Goal: Communication & Community: Participate in discussion

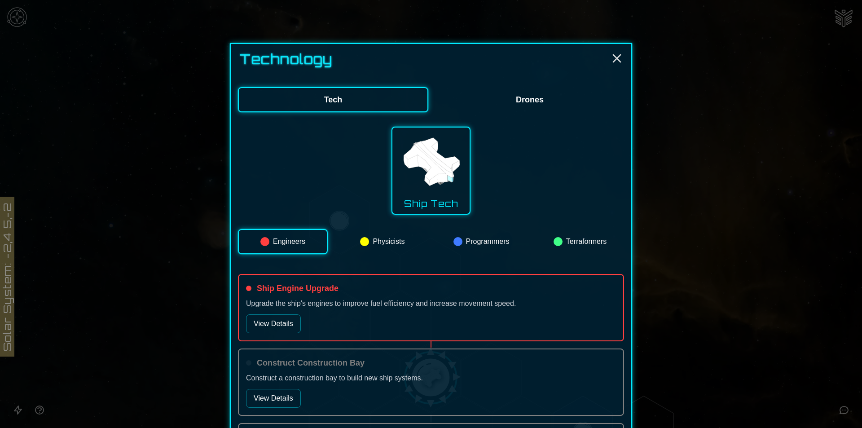
scroll to position [412, 0]
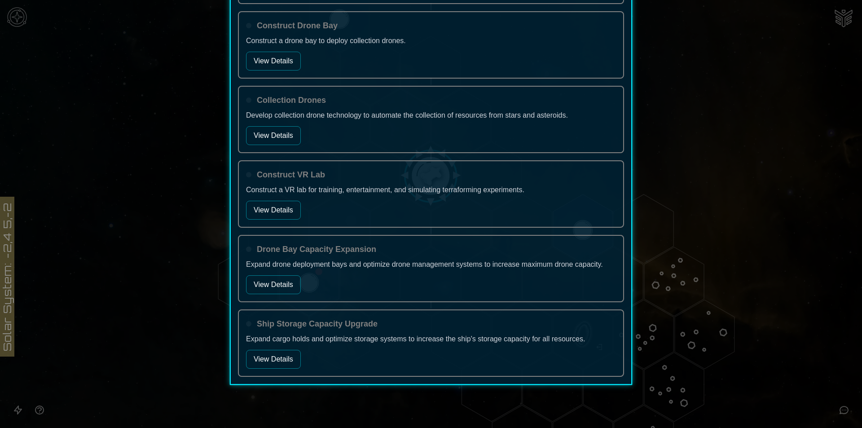
click at [182, 170] on div at bounding box center [431, 214] width 862 height 428
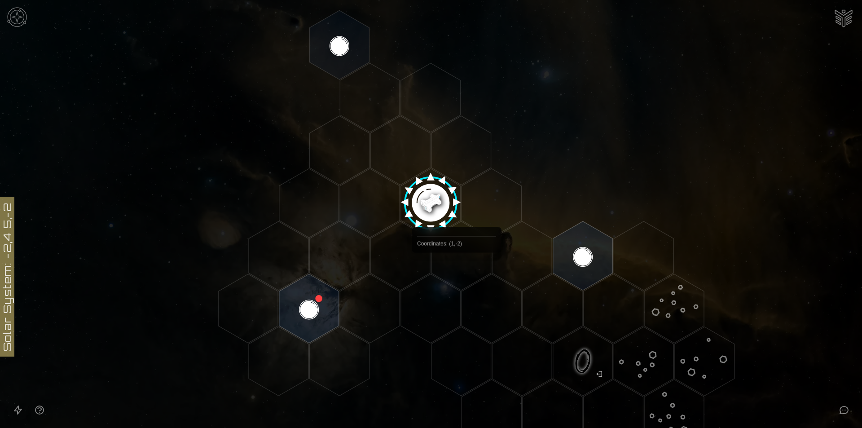
scroll to position [180, 0]
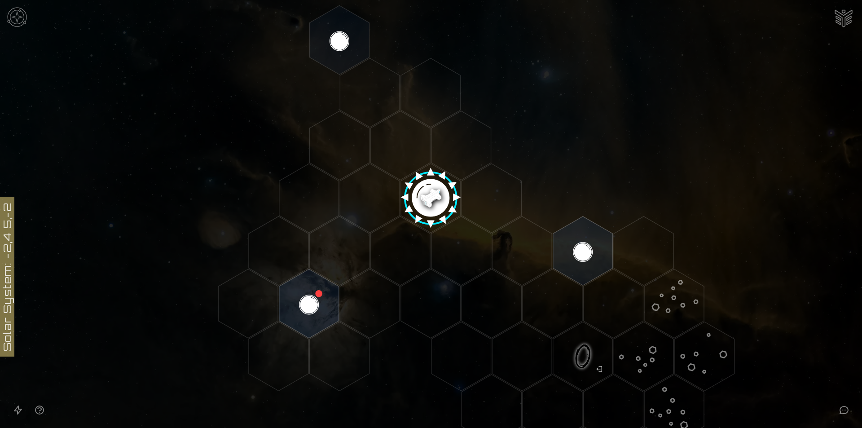
click at [424, 201] on image at bounding box center [431, 194] width 71 height 71
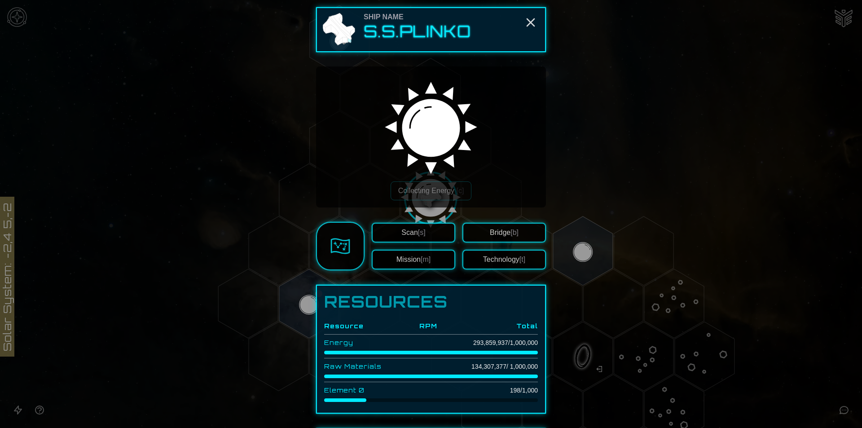
click at [513, 225] on button "Bridge [b]" at bounding box center [505, 233] width 84 height 20
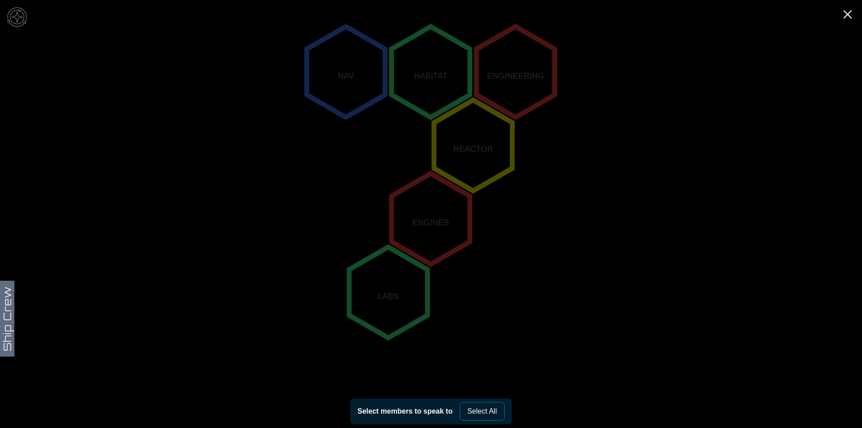
scroll to position [163, 0]
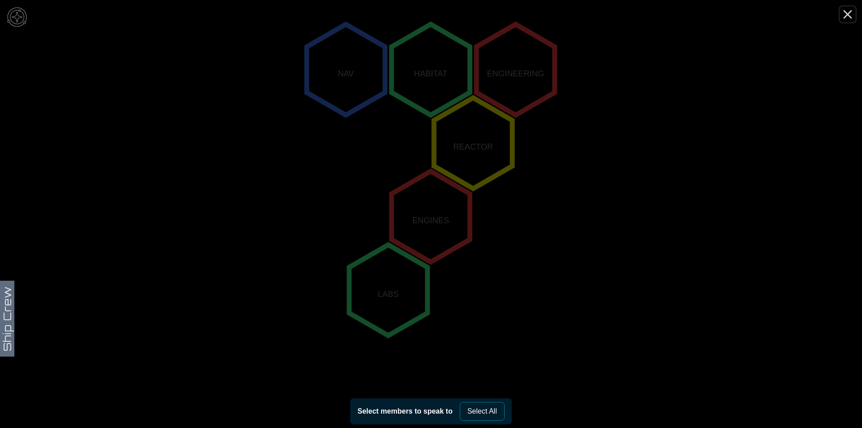
click at [847, 15] on line "Close" at bounding box center [847, 14] width 7 height 7
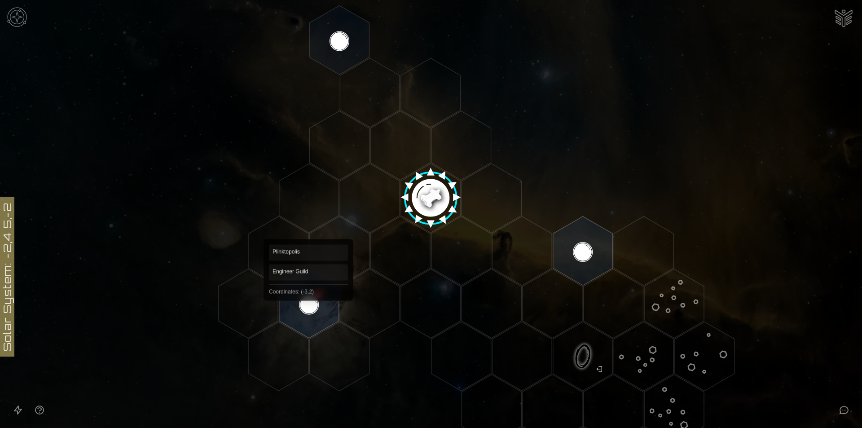
click at [309, 304] on polygon "Hex at coordinates -3,2, clickable" at bounding box center [309, 303] width 60 height 69
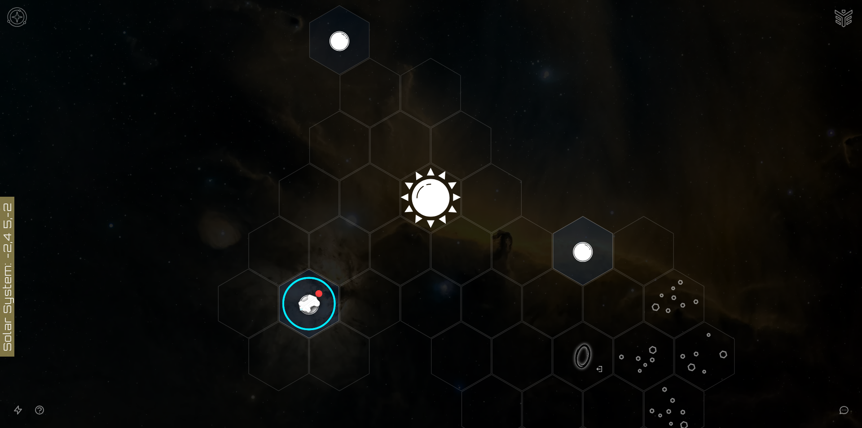
click at [308, 303] on image at bounding box center [309, 304] width 71 height 71
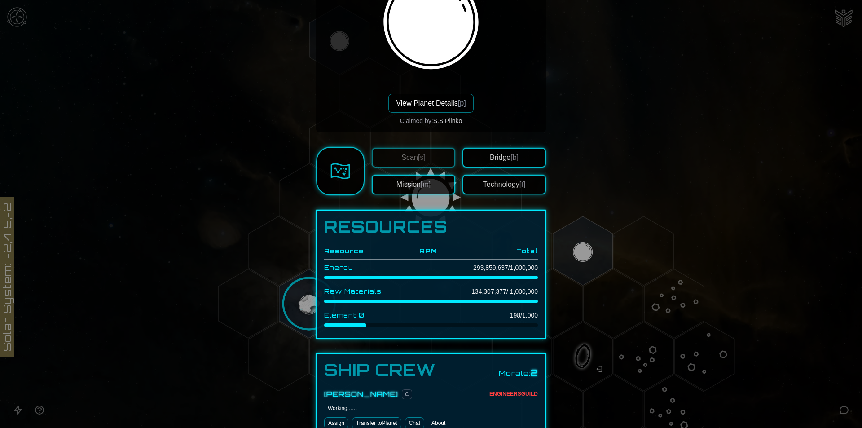
scroll to position [86, 0]
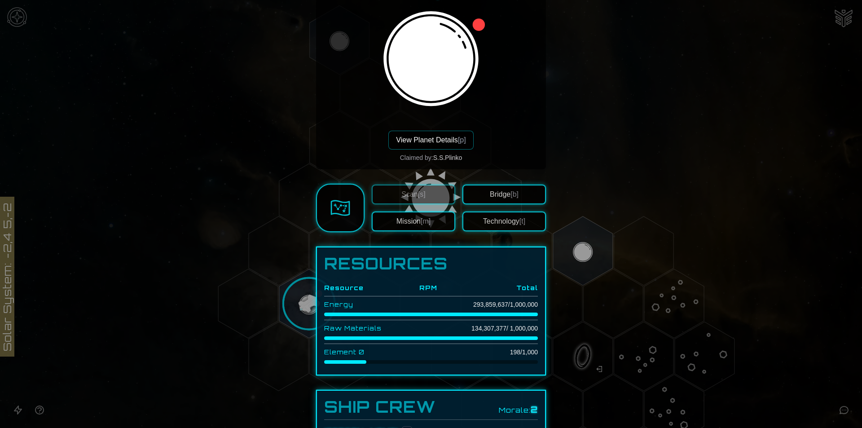
click at [443, 136] on button "View Planet Details [p]" at bounding box center [430, 140] width 85 height 19
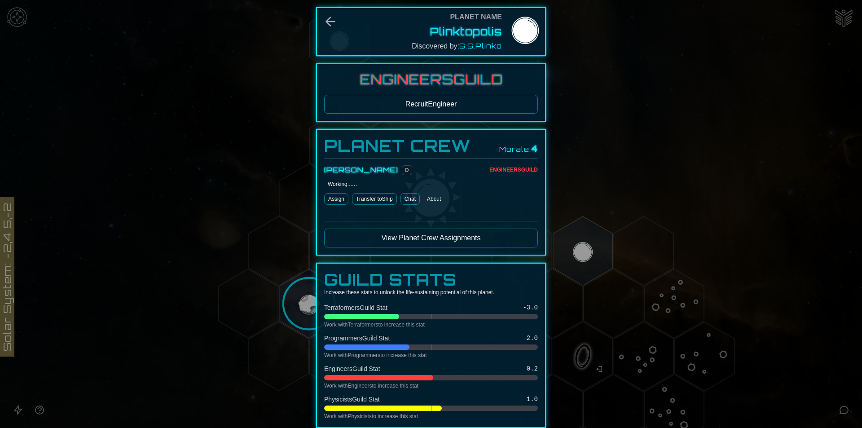
click at [408, 202] on link "Chat" at bounding box center [410, 199] width 19 height 12
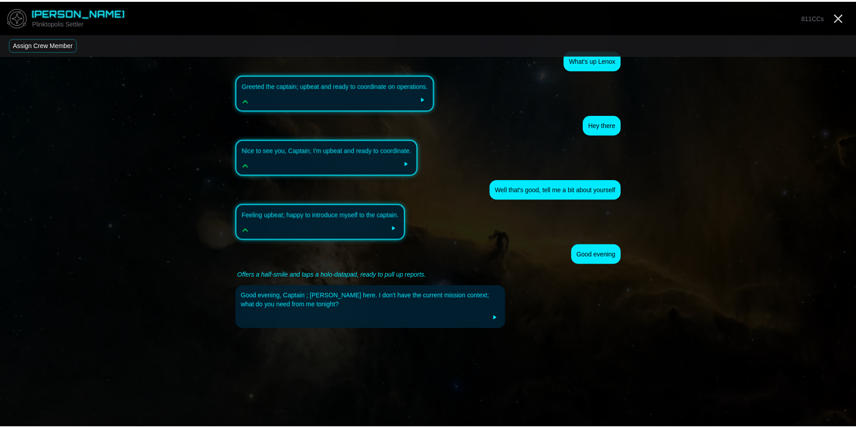
scroll to position [11, 0]
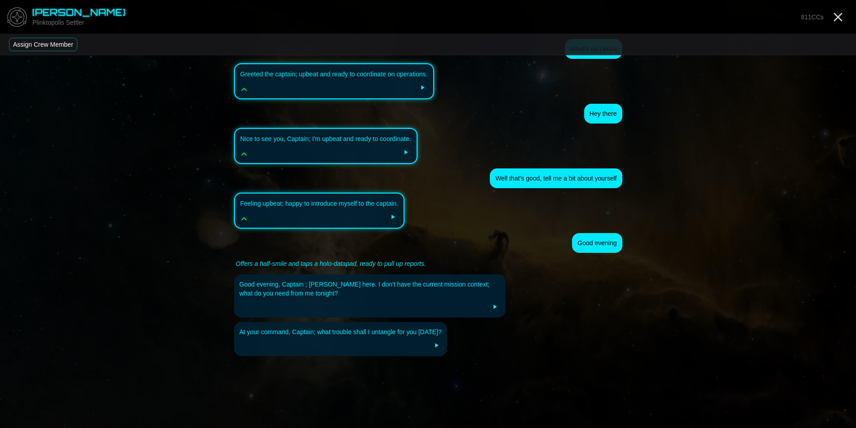
click at [494, 363] on div "What's up [PERSON_NAME] the captain; upbeat and ready to coordinate on operatio…" at bounding box center [428, 208] width 402 height 439
click at [547, 399] on div "What's up [PERSON_NAME] the captain; upbeat and ready to coordinate on operatio…" at bounding box center [428, 208] width 402 height 439
click at [329, 415] on div "What's up [PERSON_NAME] the captain; upbeat and ready to coordinate on operatio…" at bounding box center [428, 208] width 402 height 439
drag, startPoint x: 285, startPoint y: 400, endPoint x: 400, endPoint y: 391, distance: 115.3
click at [285, 399] on div "What's up [PERSON_NAME] the captain; upbeat and ready to coordinate on operatio…" at bounding box center [428, 208] width 402 height 439
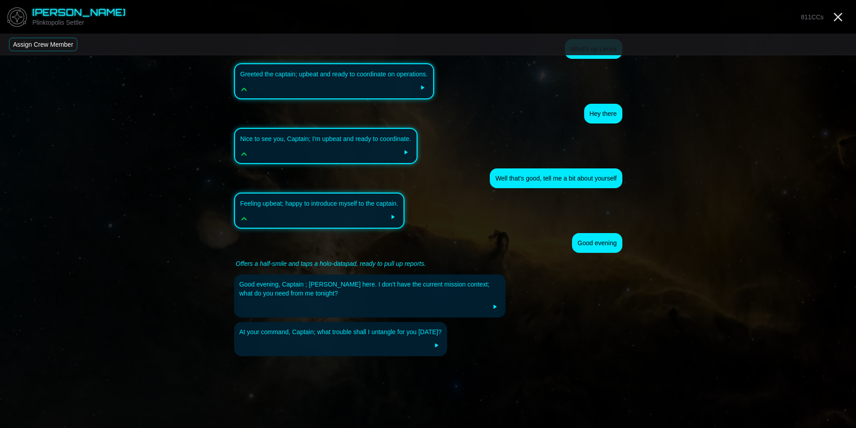
click at [445, 393] on div "What's up [PERSON_NAME] the captain; upbeat and ready to coordinate on operatio…" at bounding box center [428, 208] width 402 height 439
click at [837, 15] on icon "Close" at bounding box center [837, 17] width 14 height 14
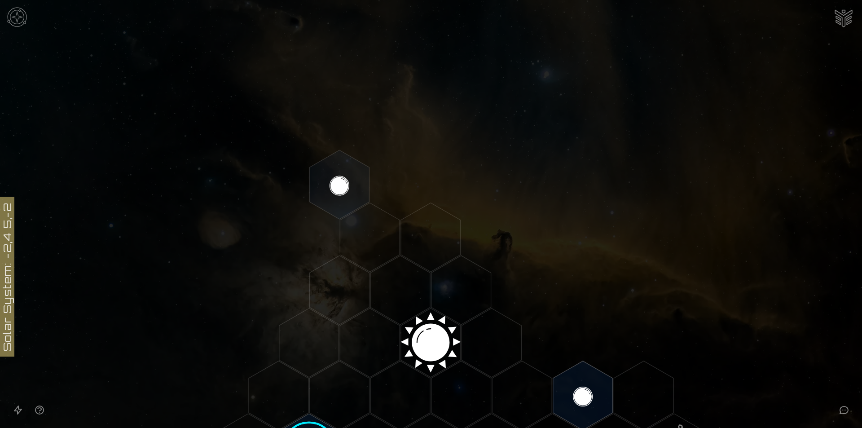
scroll to position [180, 0]
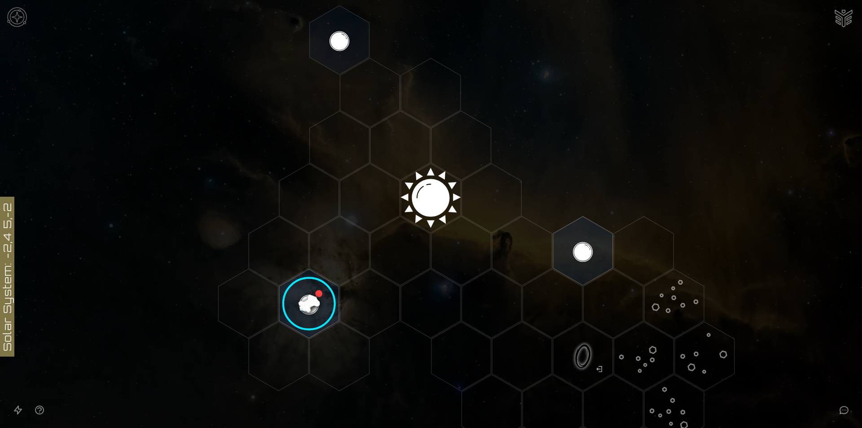
click at [303, 298] on image at bounding box center [309, 304] width 71 height 71
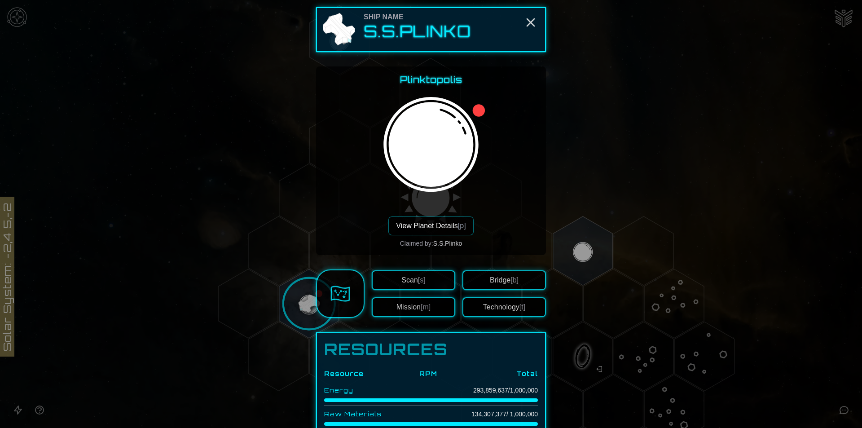
click at [434, 226] on button "View Planet Details [p]" at bounding box center [430, 225] width 85 height 19
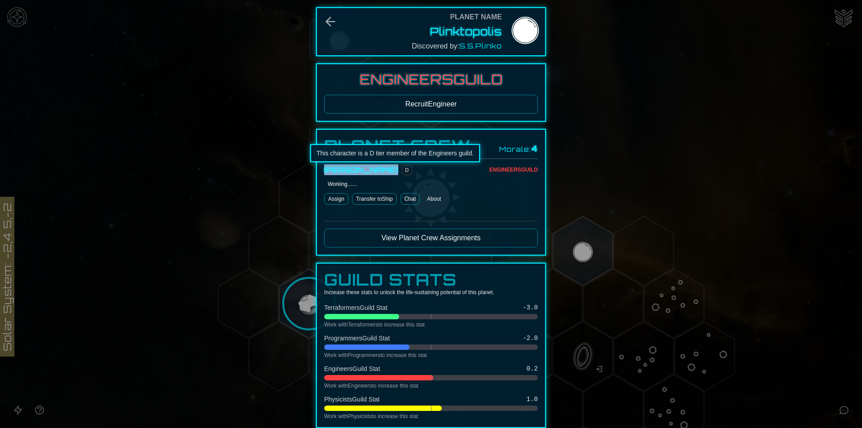
drag, startPoint x: 319, startPoint y: 172, endPoint x: 380, endPoint y: 172, distance: 60.2
click at [389, 172] on div "Planet Crew Morale: 4 [PERSON_NAME] D Engineers Guild Working...… Assign Transf…" at bounding box center [431, 192] width 230 height 127
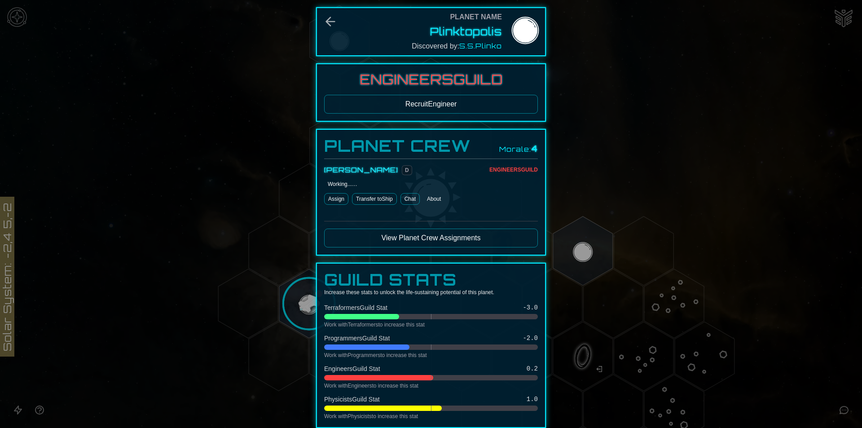
click at [333, 183] on div "Working...…" at bounding box center [343, 184] width 30 height 7
click at [410, 197] on link "Chat" at bounding box center [410, 199] width 19 height 12
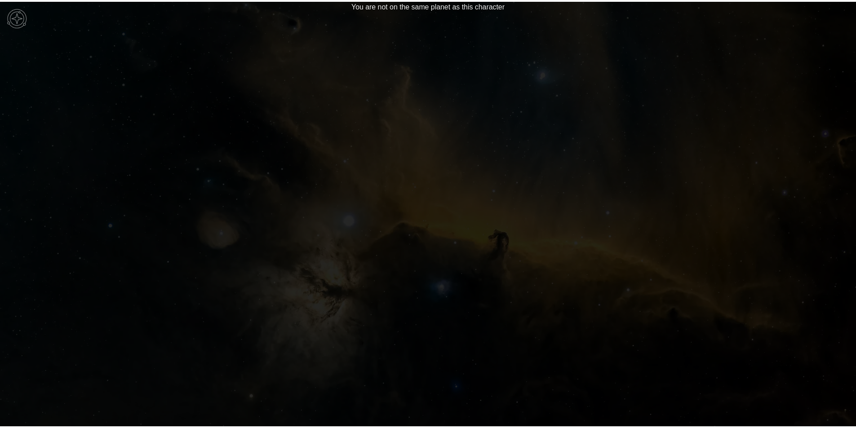
scroll to position [11, 0]
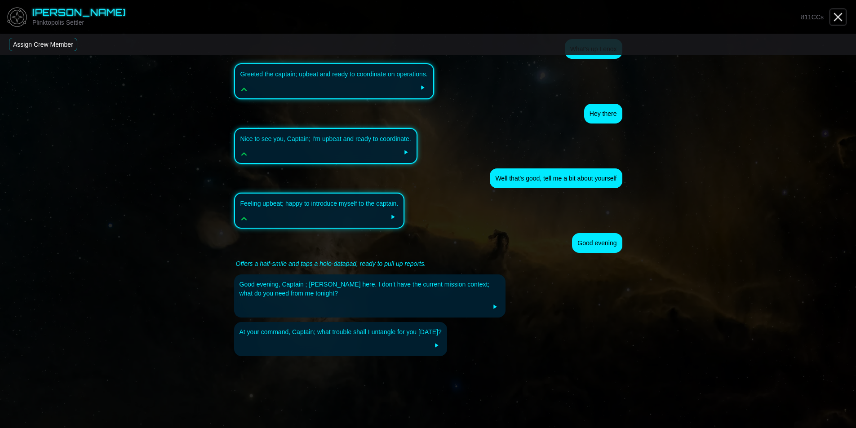
click at [833, 21] on icon "Close" at bounding box center [837, 17] width 14 height 14
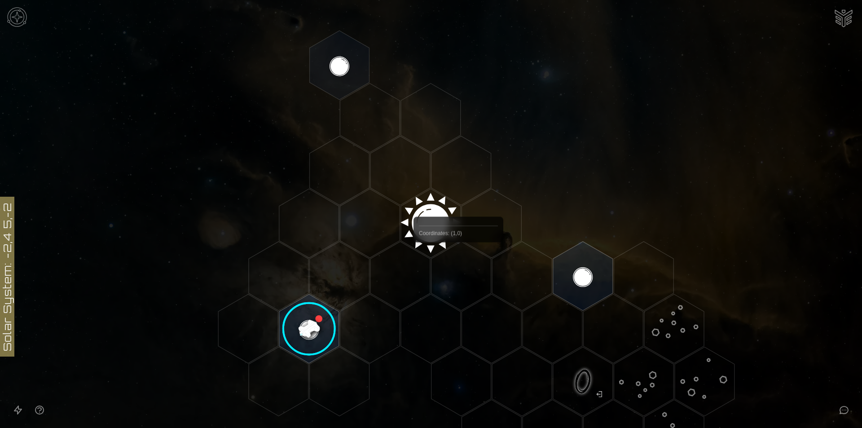
scroll to position [180, 0]
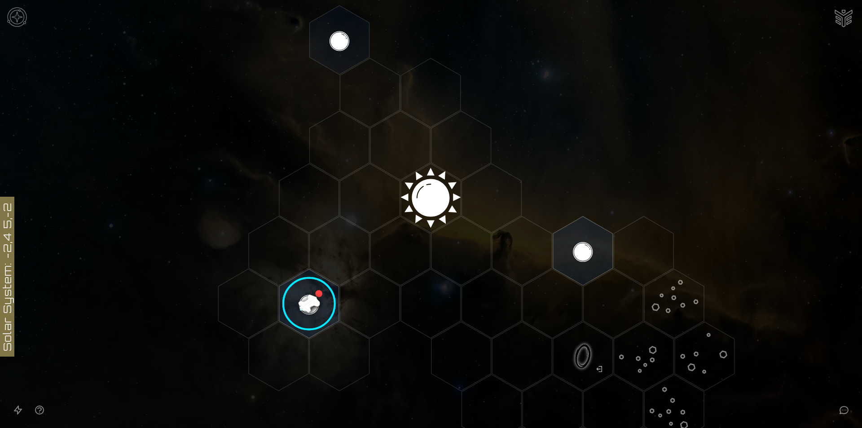
click at [310, 297] on image at bounding box center [309, 304] width 71 height 71
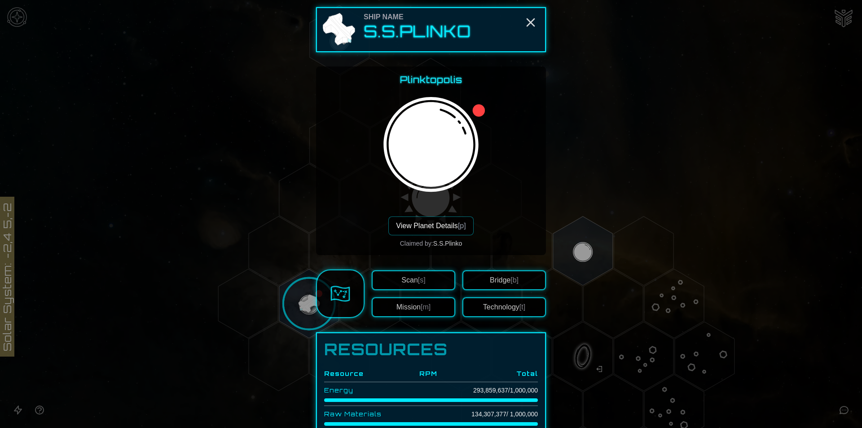
click at [436, 228] on button "View Planet Details [p]" at bounding box center [430, 225] width 85 height 19
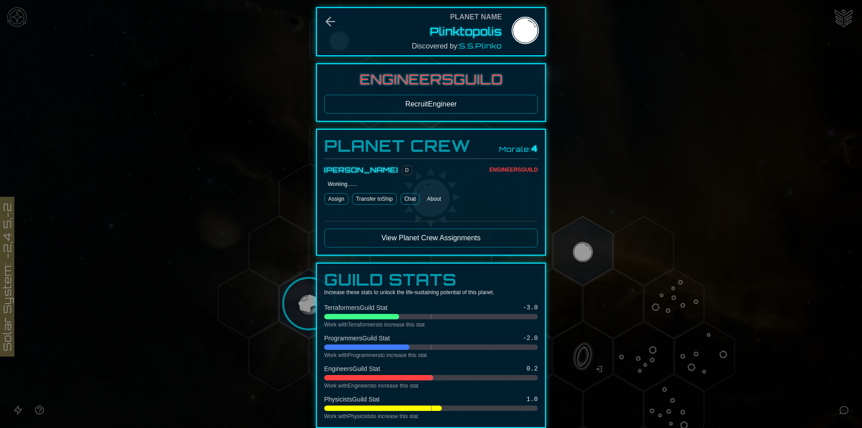
click at [414, 199] on link "Chat" at bounding box center [410, 199] width 19 height 12
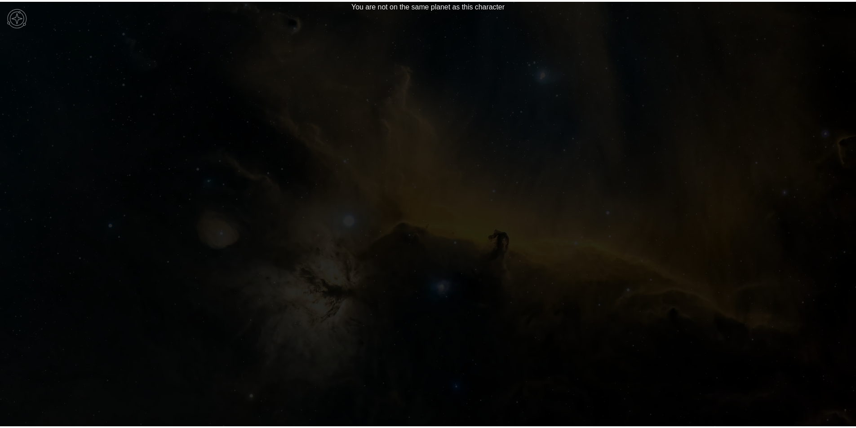
scroll to position [11, 0]
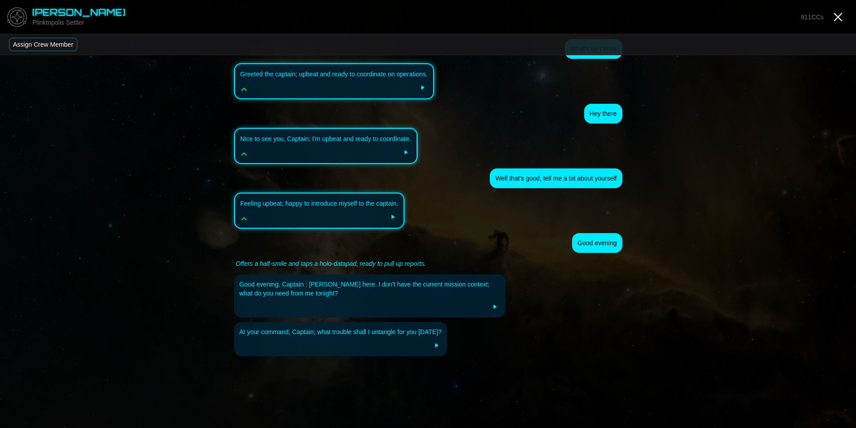
click at [10, 14] on img at bounding box center [17, 17] width 27 height 27
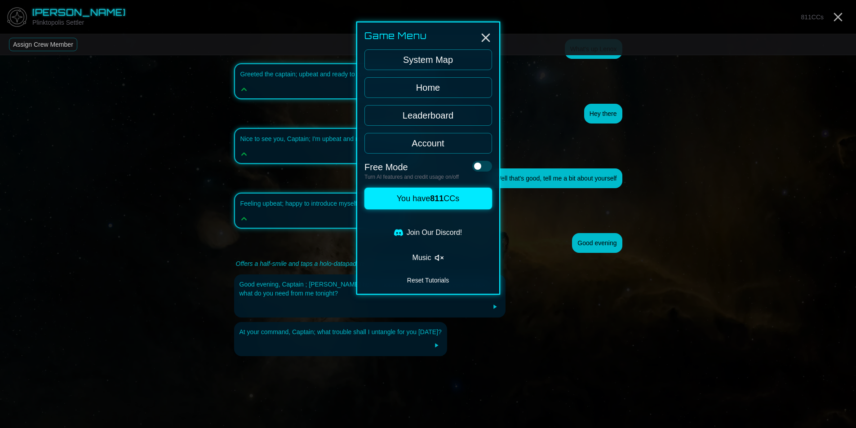
click at [487, 168] on button at bounding box center [482, 166] width 20 height 11
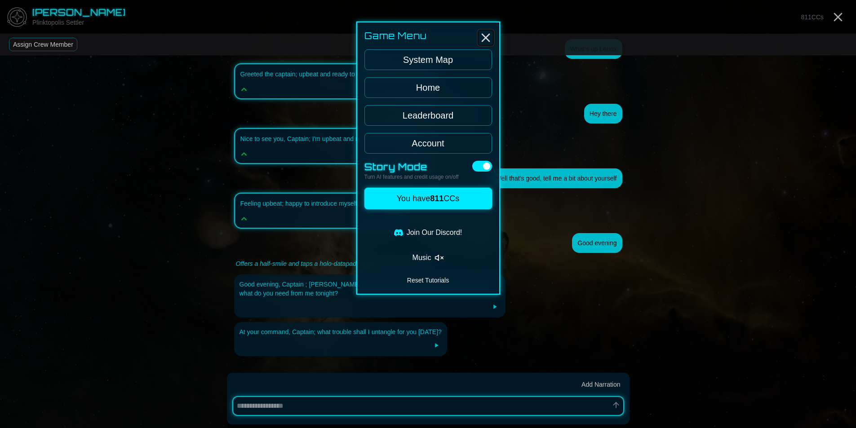
click at [482, 35] on icon "Close" at bounding box center [485, 38] width 14 height 14
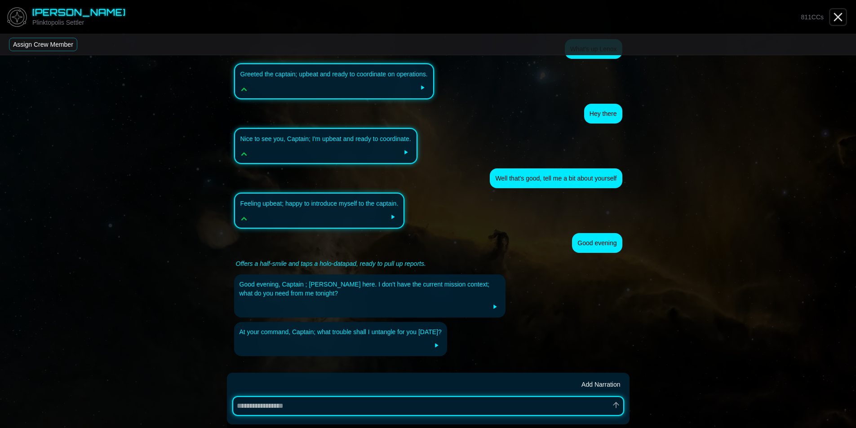
click at [838, 18] on icon "Close" at bounding box center [837, 17] width 14 height 14
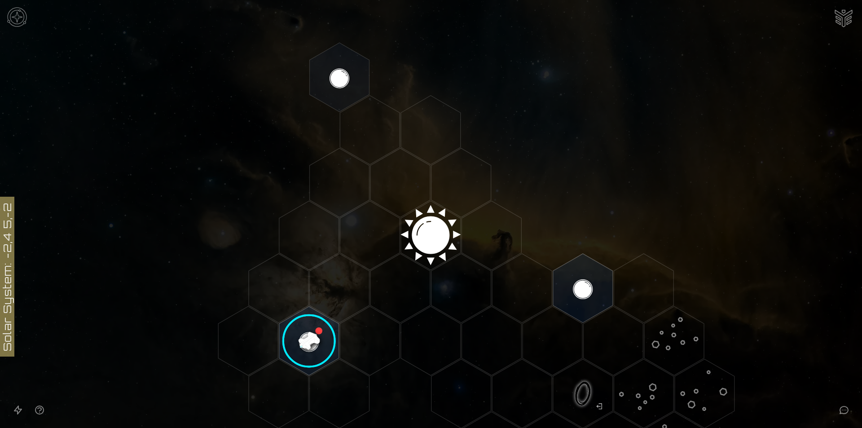
scroll to position [142, 0]
click at [21, 18] on img at bounding box center [17, 17] width 27 height 27
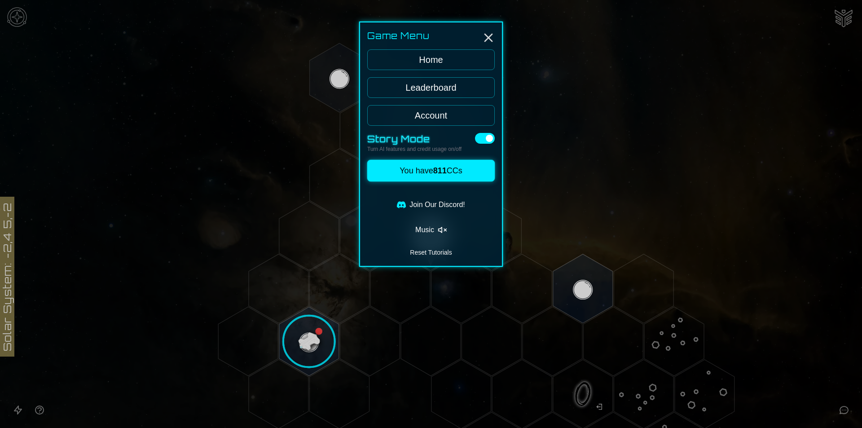
click at [21, 18] on div at bounding box center [431, 214] width 862 height 428
